Goal: Information Seeking & Learning: Find specific fact

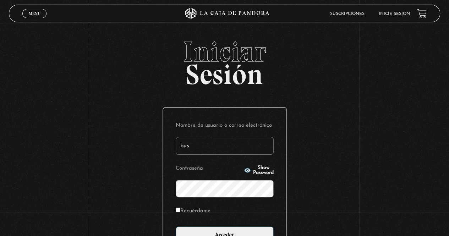
type input "bussoni"
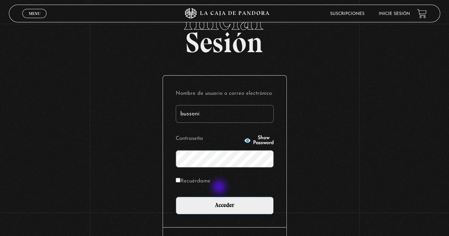
scroll to position [52, 0]
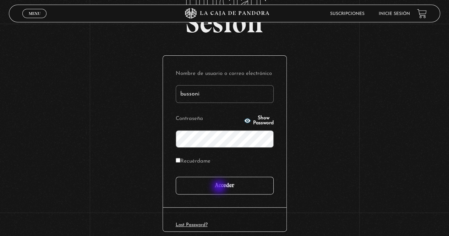
click at [249, 183] on input "Acceder" at bounding box center [225, 186] width 98 height 18
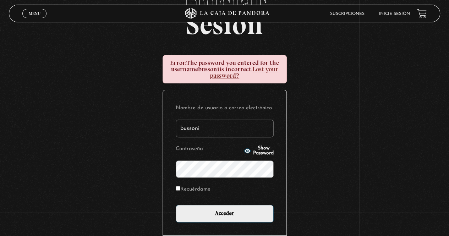
scroll to position [64, 0]
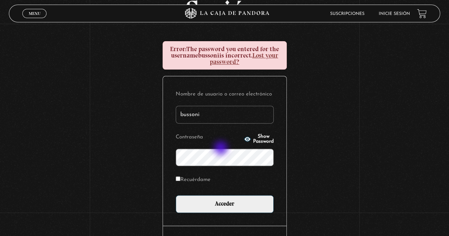
click at [253, 138] on span "Show Password" at bounding box center [263, 139] width 21 height 10
click at [176, 195] on input "Acceder" at bounding box center [225, 204] width 98 height 18
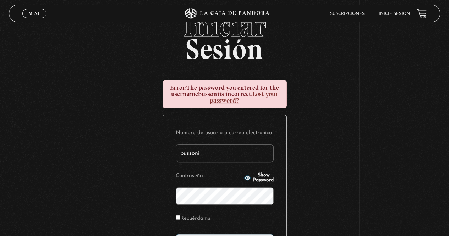
scroll to position [43, 0]
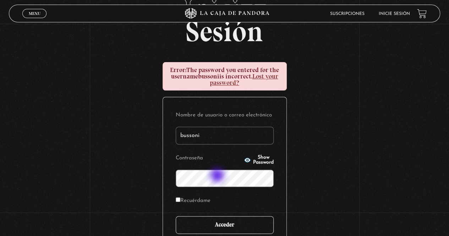
click at [236, 217] on input "Acceder" at bounding box center [225, 225] width 98 height 18
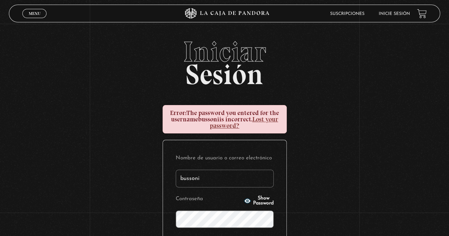
click at [260, 200] on span "Show Password" at bounding box center [263, 201] width 21 height 10
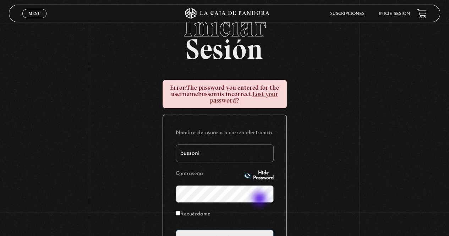
scroll to position [58, 0]
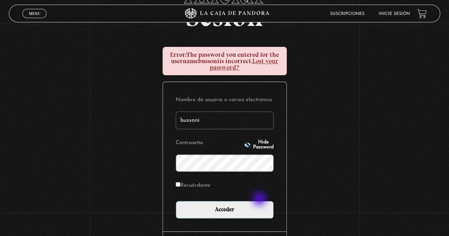
click at [253, 143] on span "Hide Password" at bounding box center [263, 145] width 21 height 10
click at [261, 141] on button "Show Password" at bounding box center [259, 145] width 30 height 10
click at [176, 201] on input "Acceder" at bounding box center [225, 210] width 98 height 18
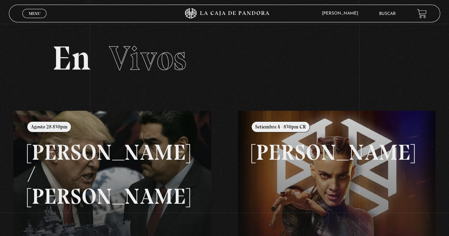
click at [396, 2] on div "ingresar al sitio Ver Video Más Información Solicitar Por favor coloque su disp…" at bounding box center [224, 199] width 449 height 399
click at [387, 13] on link "Buscar" at bounding box center [387, 14] width 17 height 4
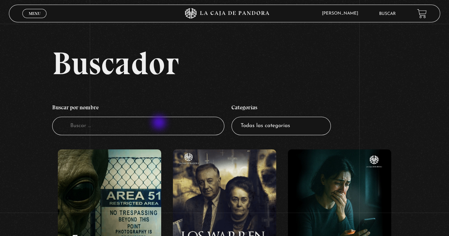
click at [160, 123] on input "Buscador" at bounding box center [138, 126] width 173 height 19
type input "israel"
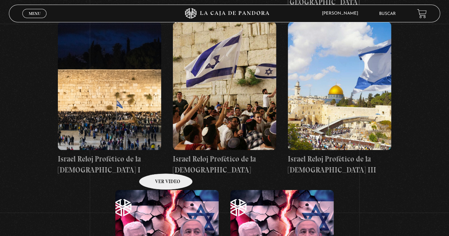
scroll to position [482, 0]
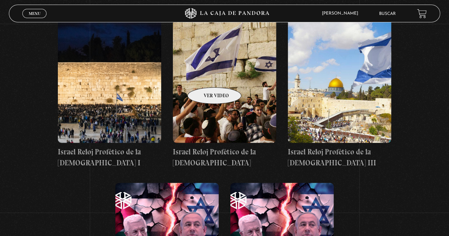
click at [205, 77] on figure at bounding box center [224, 79] width 103 height 128
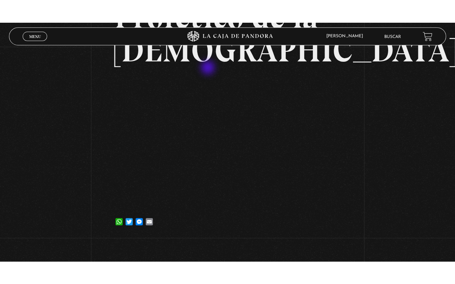
scroll to position [117, 0]
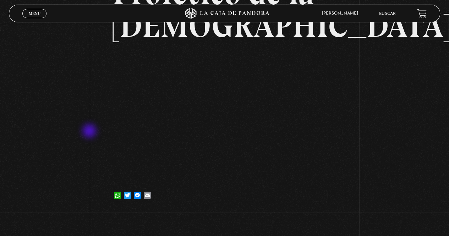
click at [90, 132] on div "Volver 6 julio, 2021 Israel Reloj Profético de la Biblia II WhatsApp Twitter Me…" at bounding box center [224, 59] width 449 height 305
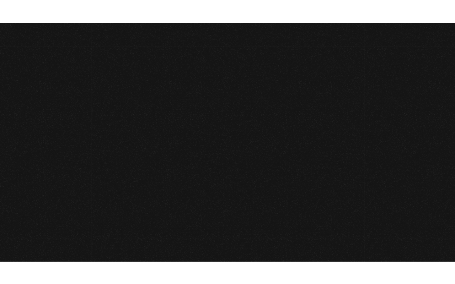
scroll to position [109, 0]
